Goal: Navigation & Orientation: Find specific page/section

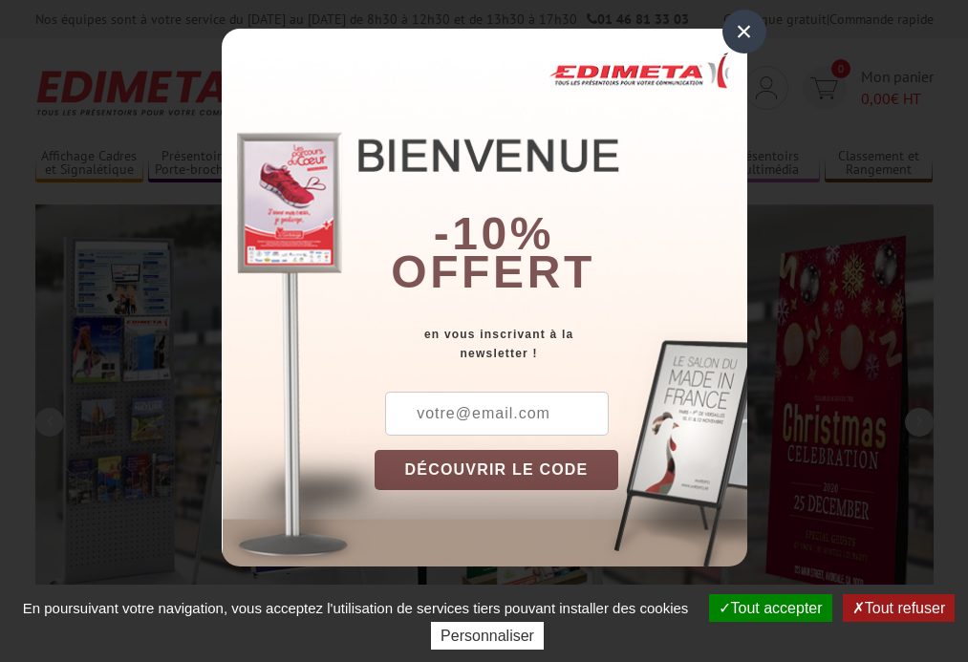
click at [768, 608] on button "Tout accepter" at bounding box center [770, 609] width 123 height 28
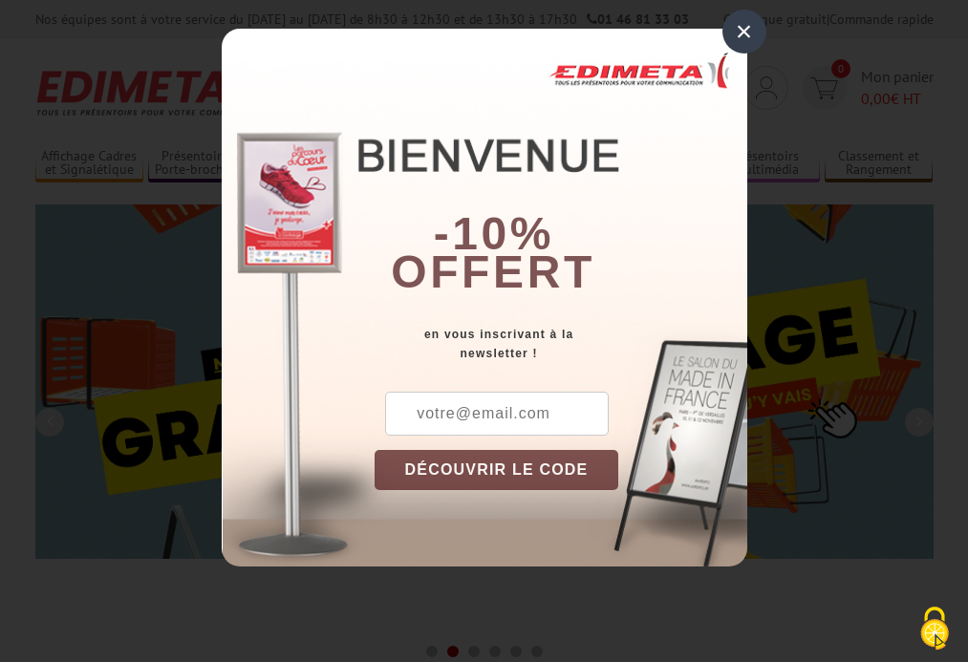
click at [744, 32] on div "×" at bounding box center [745, 32] width 44 height 44
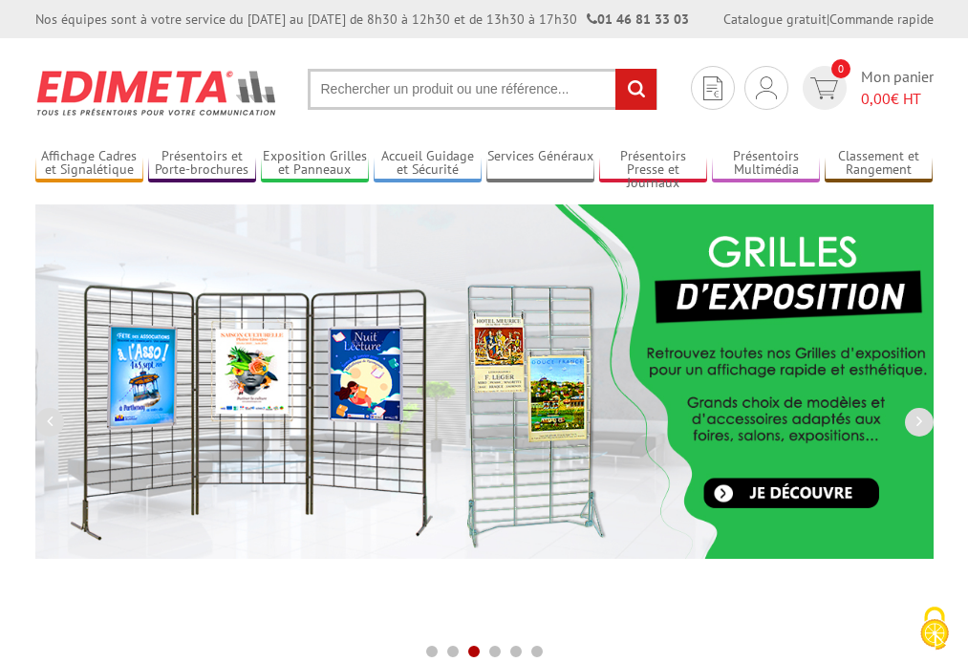
click at [0, 0] on div "Nos équipes sont à votre service du lundi au vendredi de 8h30 à 12h30 et de 13h…" at bounding box center [484, 19] width 968 height 38
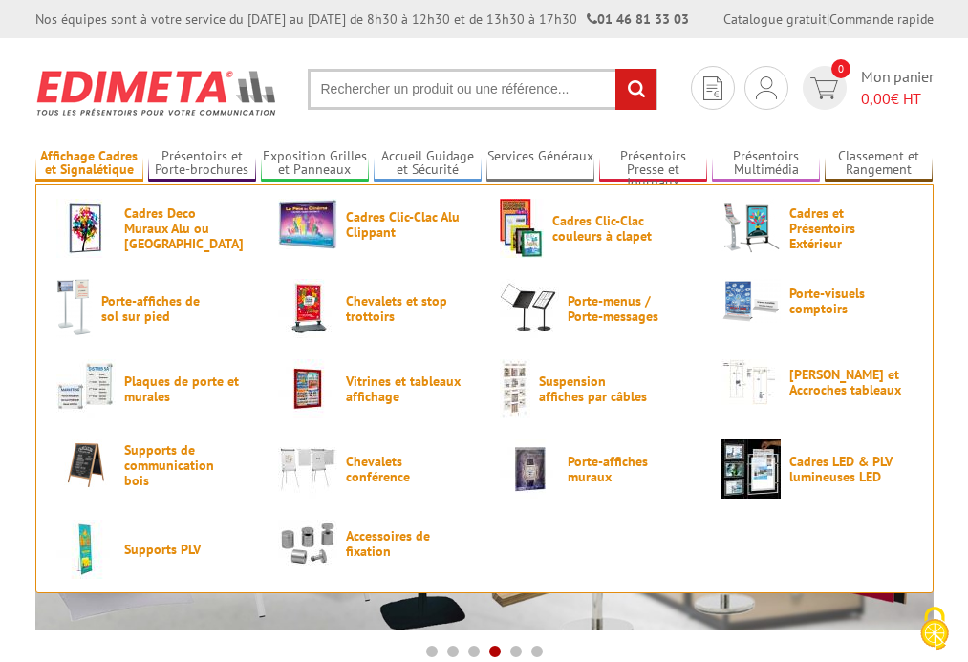
click at [89, 163] on link "Affichage Cadres et Signalétique" at bounding box center [89, 164] width 108 height 32
